Goal: Manage account settings

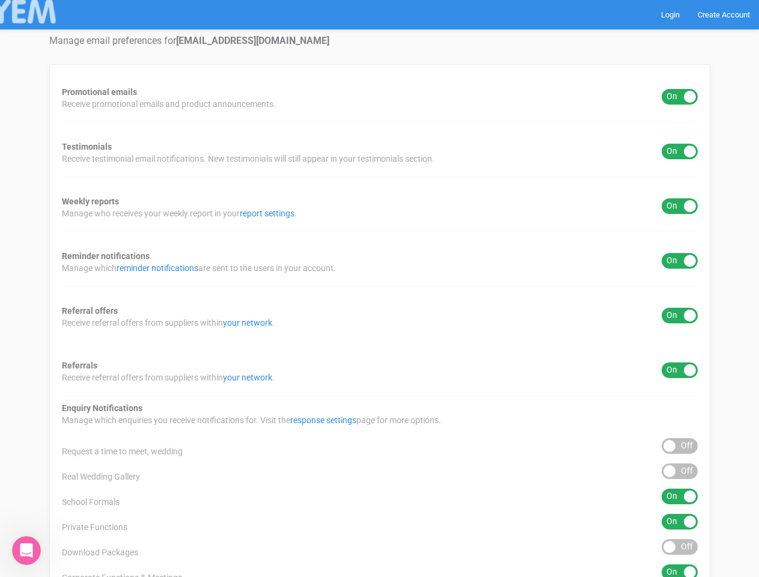
click at [379, 289] on div "Promotional emails ON OFF Receive promotional emails and product announcements.…" at bounding box center [379, 446] width 661 height 765
click at [680, 97] on div "ON OFF" at bounding box center [680, 97] width 36 height 16
click at [680, 151] on div "ON OFF" at bounding box center [680, 152] width 36 height 16
click at [680, 206] on div "ON OFF" at bounding box center [680, 206] width 36 height 16
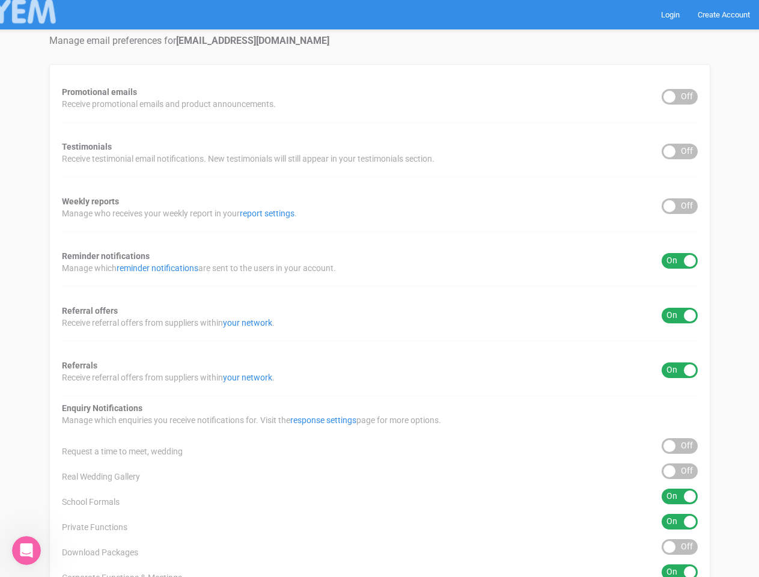
click at [680, 261] on div "ON OFF" at bounding box center [680, 261] width 36 height 16
click at [680, 316] on div "ON OFF" at bounding box center [680, 316] width 36 height 16
click at [680, 370] on div "ON OFF" at bounding box center [680, 370] width 36 height 16
click at [680, 446] on div "ON OFF" at bounding box center [680, 446] width 36 height 16
click at [680, 471] on div "ON OFF" at bounding box center [680, 471] width 36 height 16
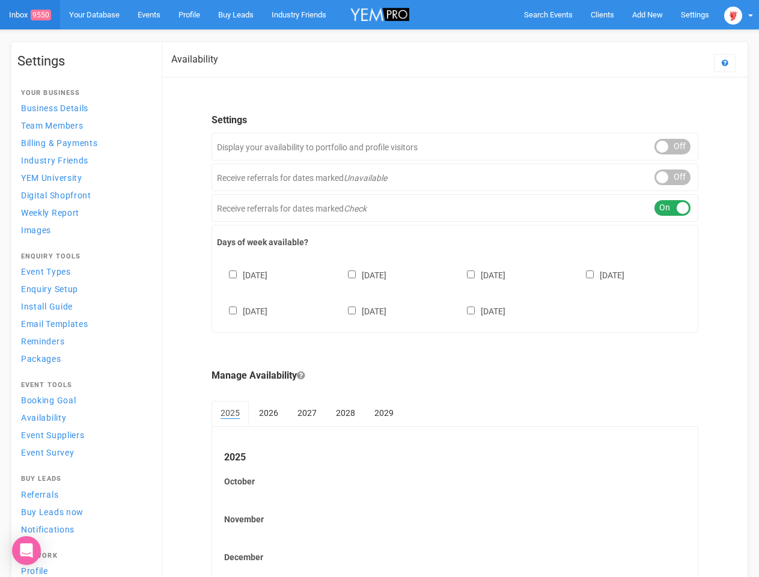
click at [379, 289] on div "Sunday Monday Tuesday Wednesday Thursday Friday Saturday" at bounding box center [455, 287] width 476 height 72
click at [548, 14] on span "Search Events" at bounding box center [548, 14] width 49 height 9
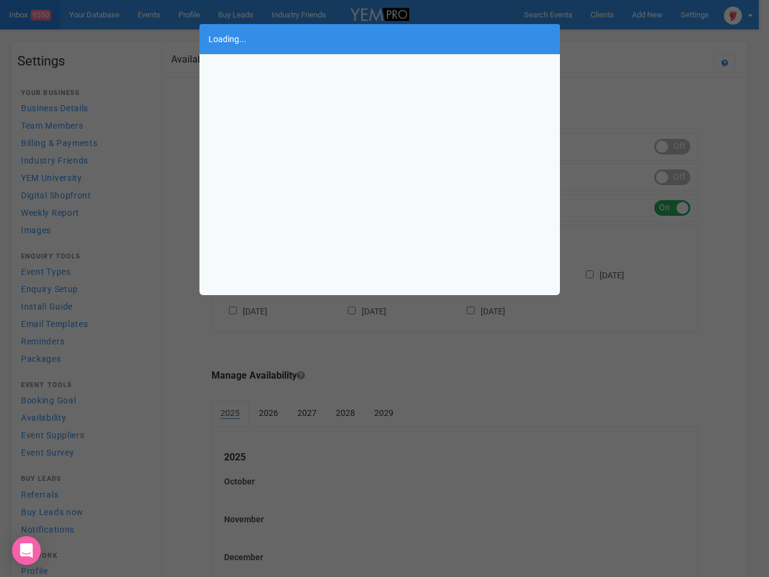
click at [647, 14] on div "Loading..." at bounding box center [384, 288] width 769 height 577
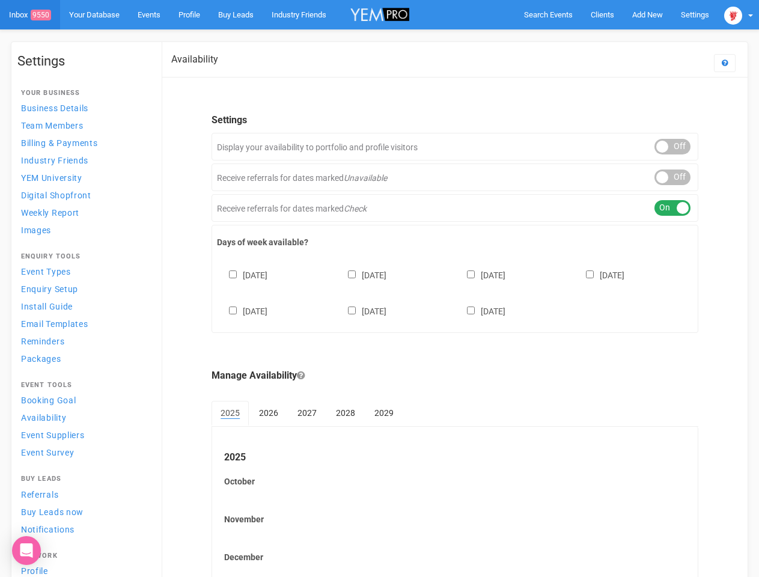
click at [620, 38] on body "Search Events Clients Add New New Client New Event New Enquiry Settings Stamfor…" at bounding box center [379, 329] width 759 height 658
click at [739, 14] on img at bounding box center [733, 16] width 18 height 18
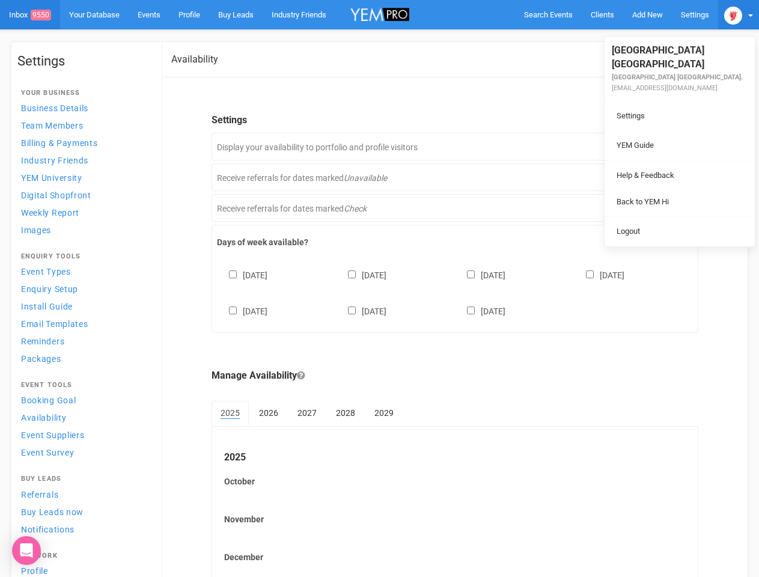
click at [673, 160] on li at bounding box center [680, 160] width 150 height 1
